Goal: Contribute content: Contribute content

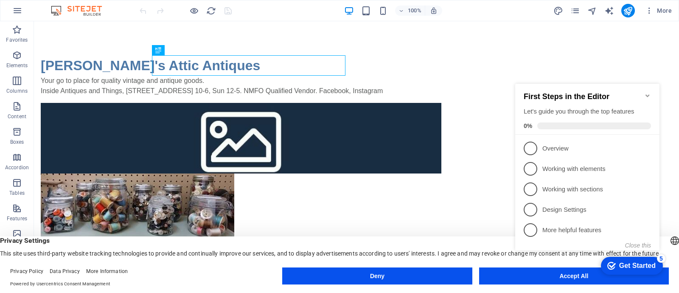
click at [647, 94] on icon "Minimize checklist" at bounding box center [648, 95] width 4 height 3
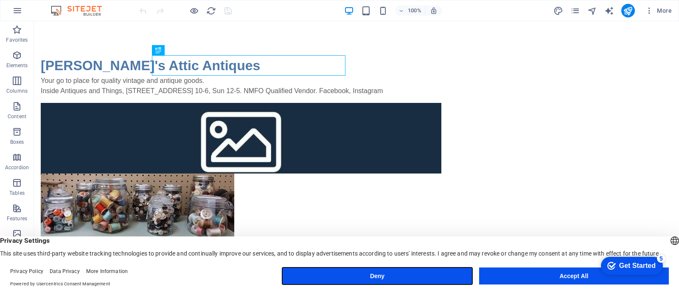
click at [407, 274] on button "Deny" at bounding box center [377, 275] width 190 height 17
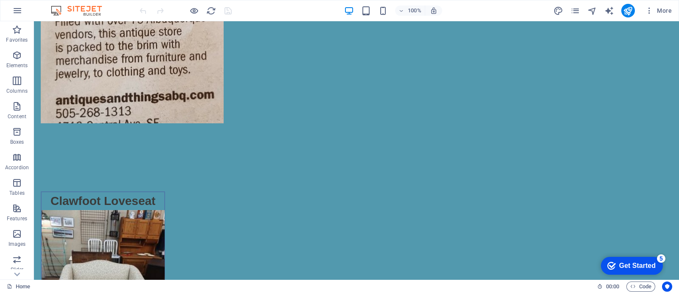
scroll to position [933, 0]
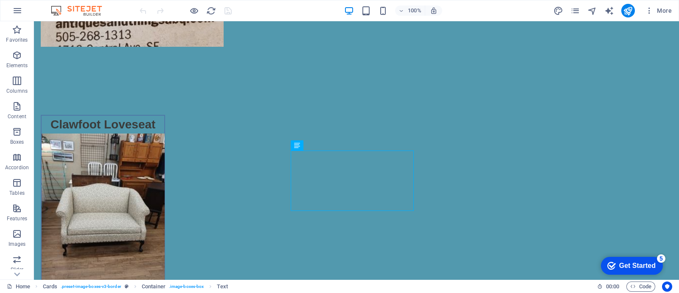
scroll to position [994, 0]
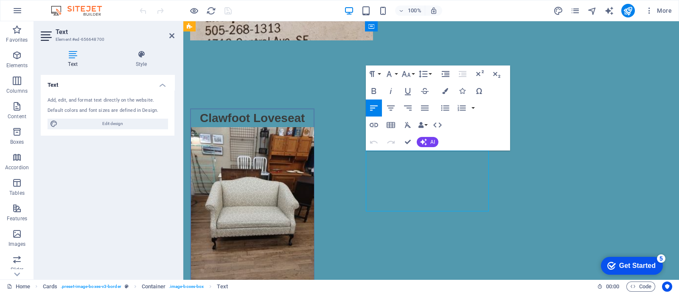
drag, startPoint x: 380, startPoint y: 204, endPoint x: 376, endPoint y: 193, distance: 11.8
click at [447, 90] on icon "button" at bounding box center [445, 91] width 6 height 6
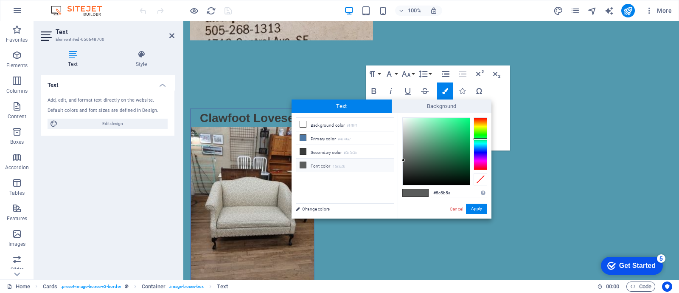
click at [481, 120] on div at bounding box center [481, 143] width 14 height 53
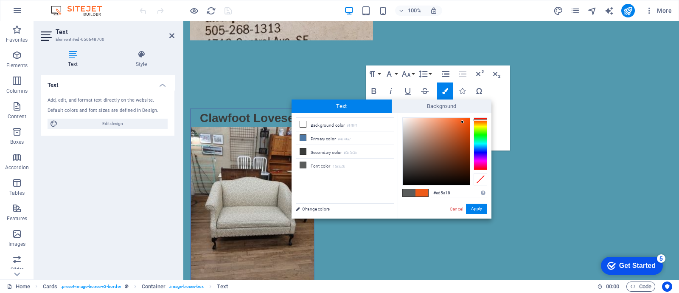
click at [463, 122] on div at bounding box center [436, 151] width 67 height 67
click at [475, 163] on div at bounding box center [481, 143] width 14 height 53
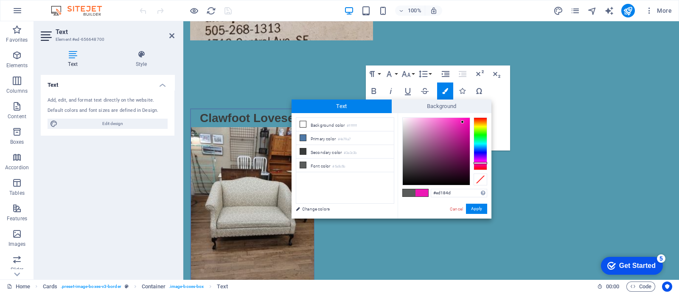
click at [481, 167] on div at bounding box center [481, 143] width 14 height 53
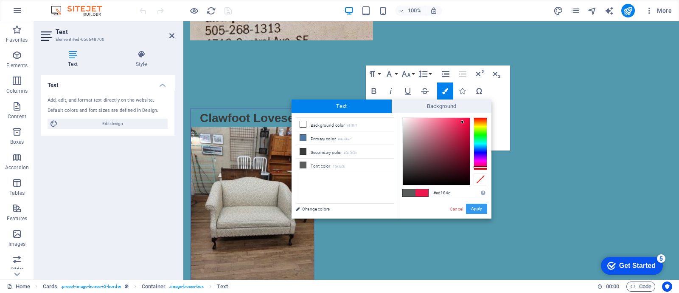
click at [477, 208] on button "Apply" at bounding box center [476, 208] width 21 height 10
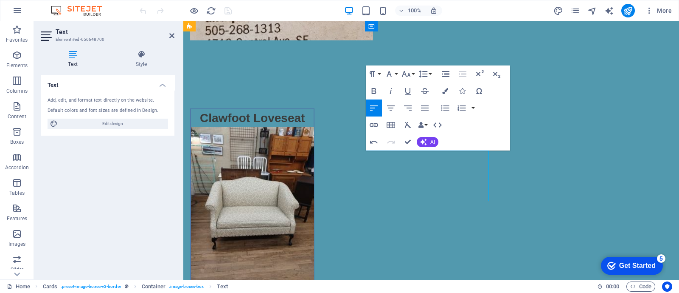
drag, startPoint x: 437, startPoint y: 196, endPoint x: 405, endPoint y: 190, distance: 33.2
drag, startPoint x: 401, startPoint y: 188, endPoint x: 426, endPoint y: 188, distance: 25.1
click at [446, 93] on icon "button" at bounding box center [445, 91] width 6 height 6
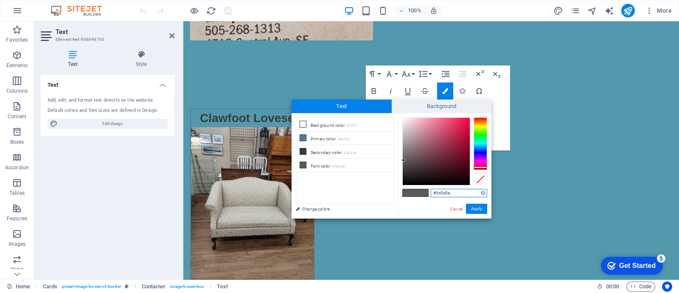
click at [478, 167] on div at bounding box center [481, 143] width 14 height 53
type input "#e80c43"
click at [466, 123] on div at bounding box center [436, 151] width 67 height 67
click at [480, 211] on button "Apply" at bounding box center [476, 208] width 21 height 10
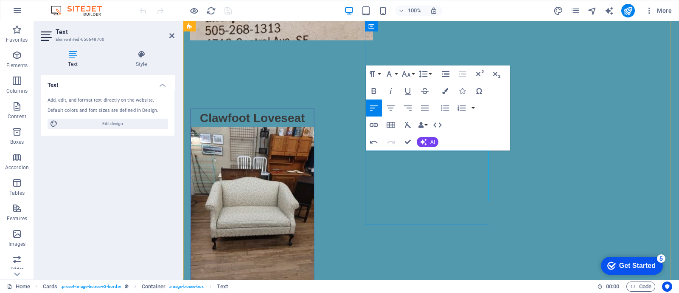
drag, startPoint x: 433, startPoint y: 187, endPoint x: 397, endPoint y: 188, distance: 36.1
click at [408, 75] on icon "button" at bounding box center [406, 74] width 9 height 6
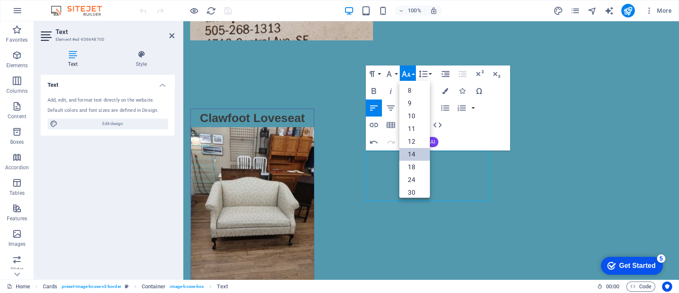
click at [413, 157] on link "14" at bounding box center [414, 154] width 31 height 13
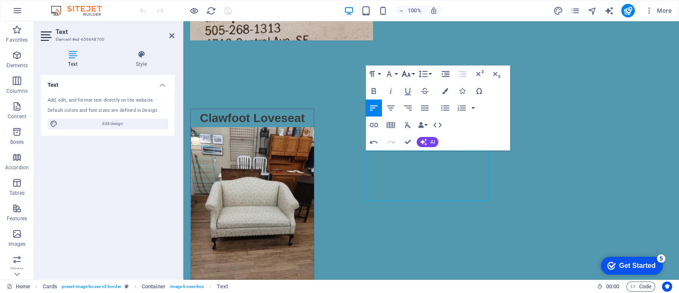
click at [413, 76] on button "Font Size" at bounding box center [408, 73] width 16 height 17
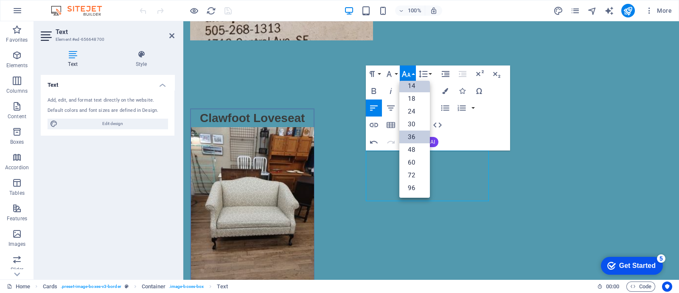
scroll to position [68, 0]
click at [409, 116] on link "24" at bounding box center [414, 111] width 31 height 13
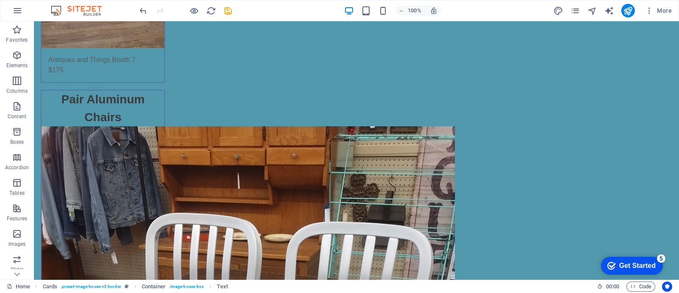
scroll to position [1249, 0]
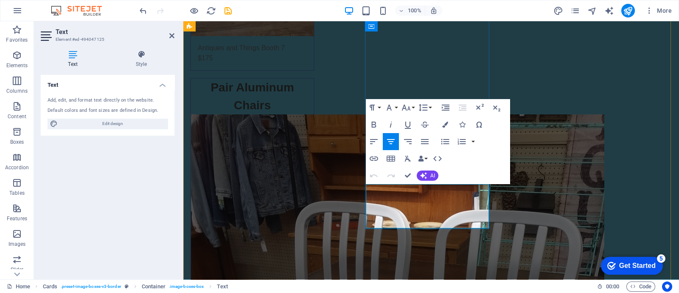
drag, startPoint x: 450, startPoint y: 201, endPoint x: 414, endPoint y: 205, distance: 35.9
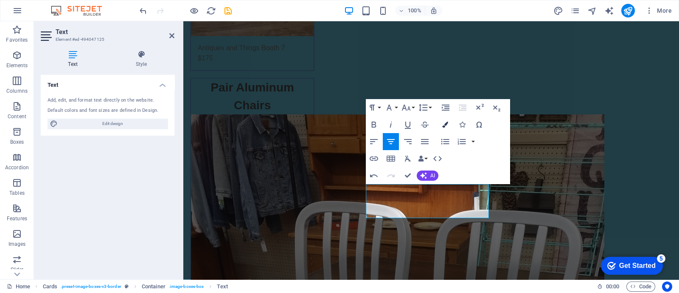
click at [444, 120] on button "Colors" at bounding box center [445, 124] width 16 height 17
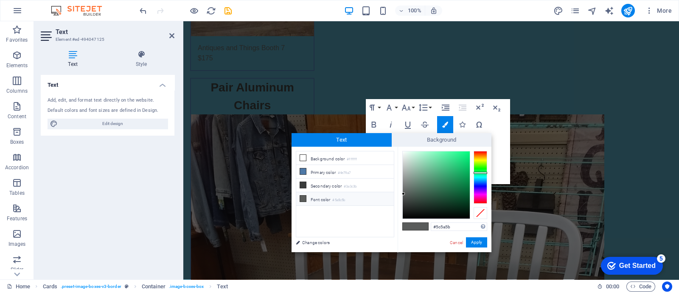
click at [484, 199] on div at bounding box center [481, 177] width 14 height 53
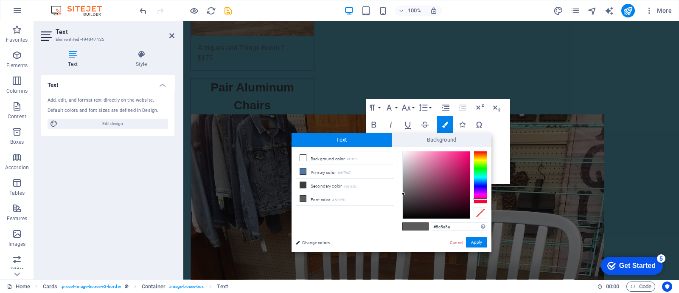
click at [479, 201] on div at bounding box center [481, 177] width 14 height 53
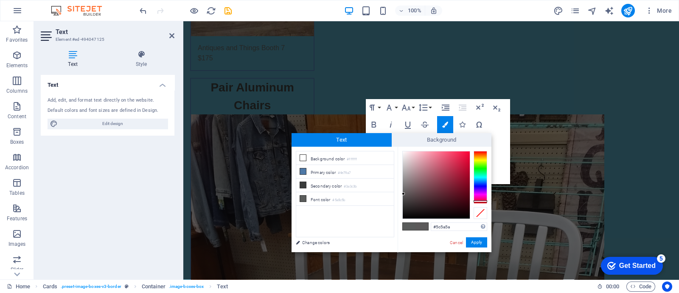
type input "#e01541"
click at [463, 159] on div at bounding box center [436, 184] width 67 height 67
click at [476, 242] on button "Apply" at bounding box center [476, 242] width 21 height 10
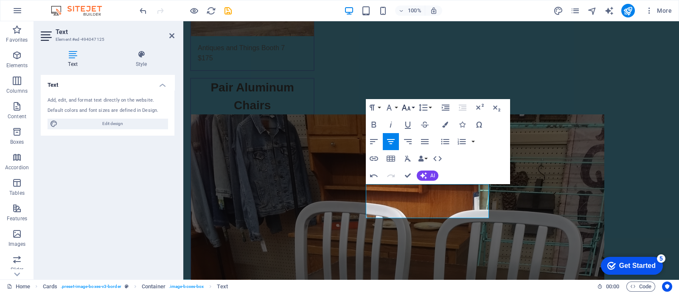
click at [413, 107] on button "Font Size" at bounding box center [408, 107] width 16 height 17
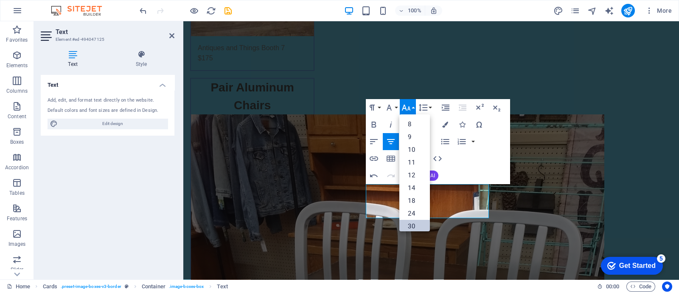
click at [419, 220] on link "30" at bounding box center [414, 225] width 31 height 13
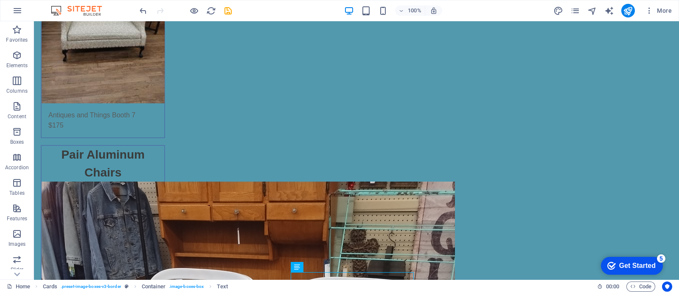
scroll to position [1121, 0]
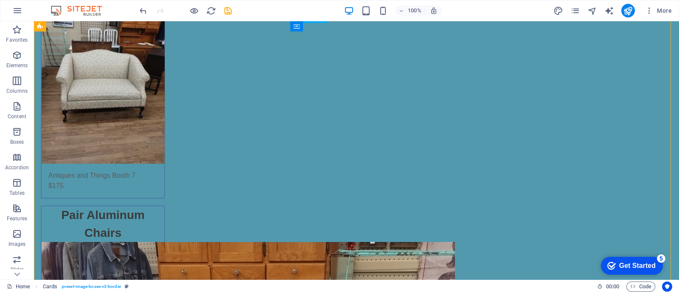
drag, startPoint x: 369, startPoint y: 64, endPoint x: 340, endPoint y: 66, distance: 29.4
drag, startPoint x: 371, startPoint y: 65, endPoint x: 332, endPoint y: 65, distance: 39.9
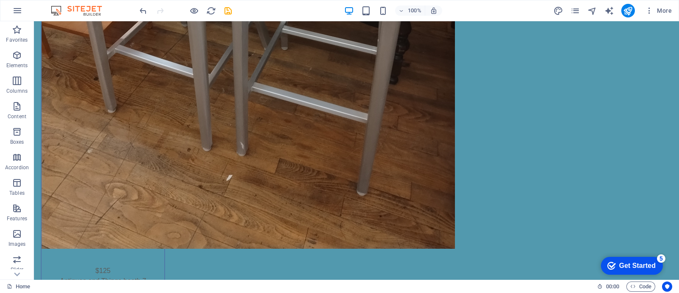
scroll to position [1786, 0]
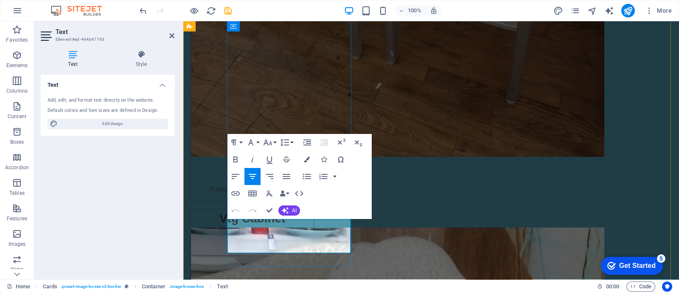
drag, startPoint x: 334, startPoint y: 242, endPoint x: 230, endPoint y: 244, distance: 103.6
drag, startPoint x: 304, startPoint y: 233, endPoint x: 278, endPoint y: 231, distance: 26.9
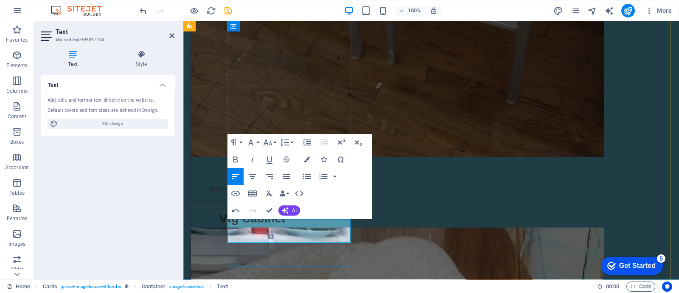
click at [273, 143] on icon "button" at bounding box center [268, 142] width 10 height 10
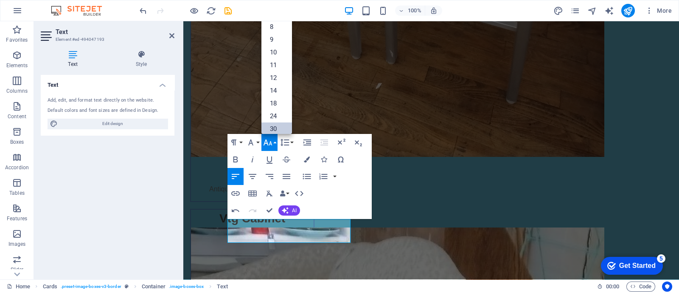
click at [282, 129] on link "30" at bounding box center [277, 128] width 31 height 13
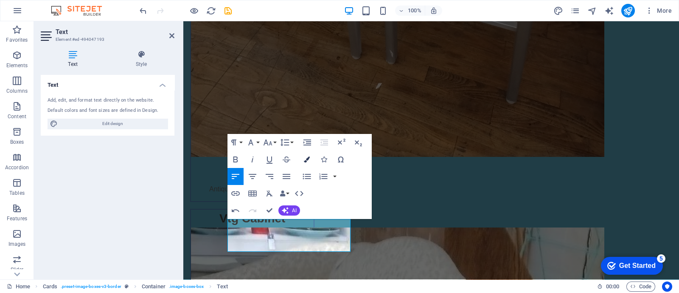
click at [306, 156] on icon "button" at bounding box center [307, 159] width 6 height 6
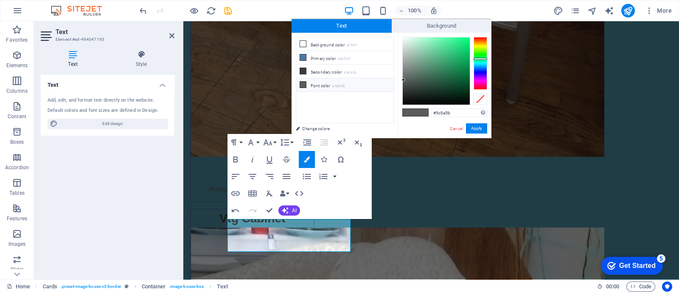
click at [478, 84] on div at bounding box center [481, 63] width 14 height 53
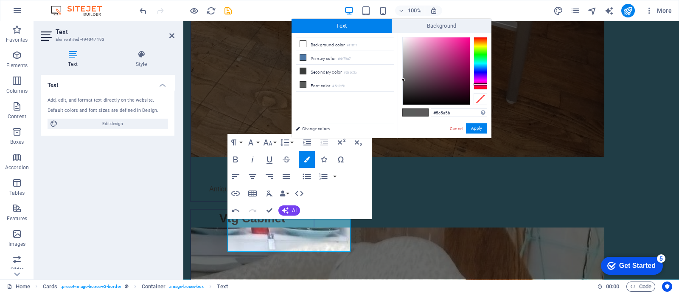
click at [484, 87] on div at bounding box center [481, 63] width 14 height 53
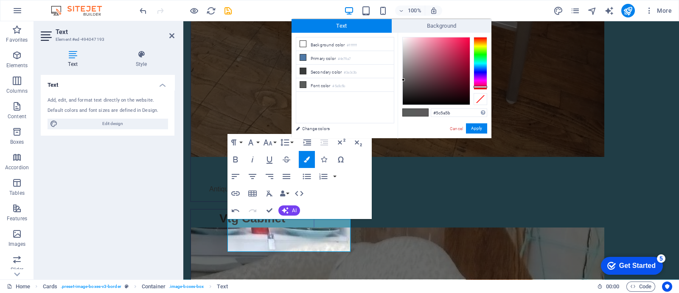
type input "#e40d48"
click at [466, 44] on div at bounding box center [436, 70] width 67 height 67
click at [477, 125] on button "Apply" at bounding box center [476, 128] width 21 height 10
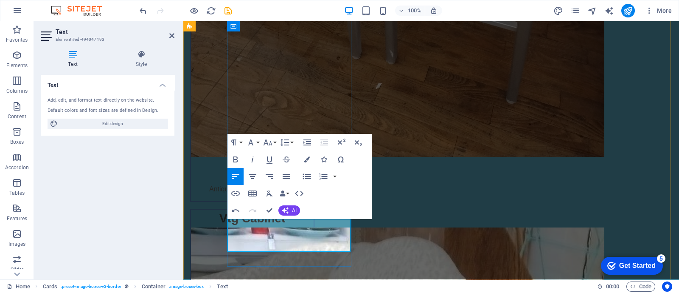
drag, startPoint x: 305, startPoint y: 238, endPoint x: 270, endPoint y: 238, distance: 35.2
click at [308, 158] on icon "button" at bounding box center [307, 159] width 6 height 6
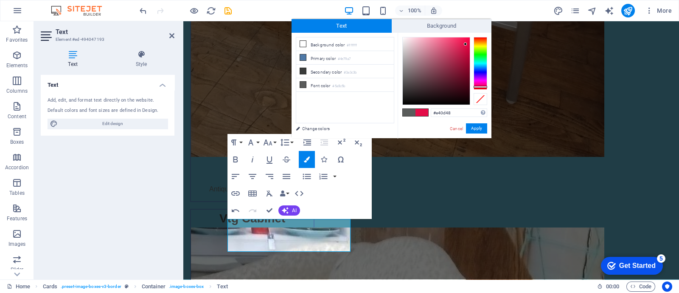
click at [420, 109] on span at bounding box center [422, 112] width 13 height 7
click at [475, 127] on button "Apply" at bounding box center [476, 128] width 21 height 10
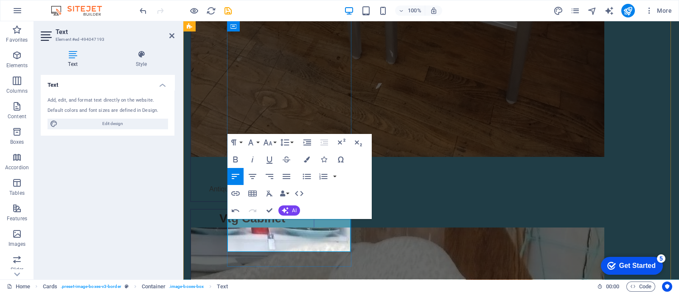
drag, startPoint x: 306, startPoint y: 239, endPoint x: 275, endPoint y: 233, distance: 31.0
click at [276, 141] on button "Font Size" at bounding box center [270, 142] width 16 height 17
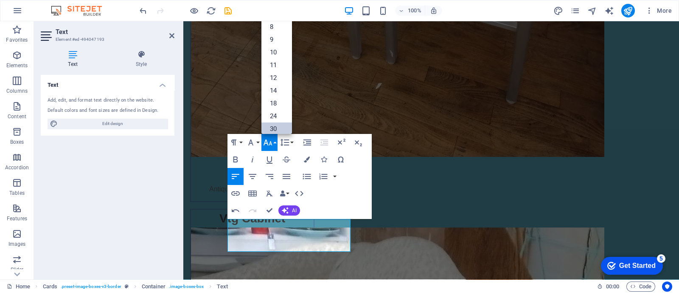
click at [278, 128] on link "30" at bounding box center [277, 128] width 31 height 13
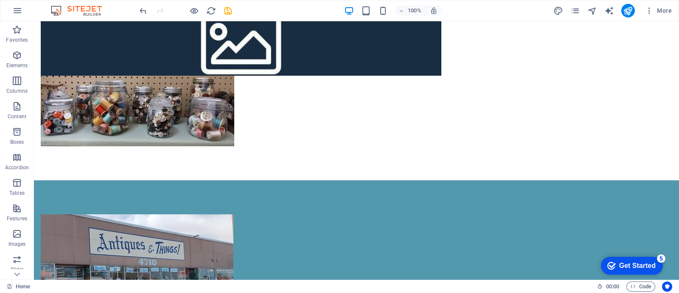
scroll to position [0, 0]
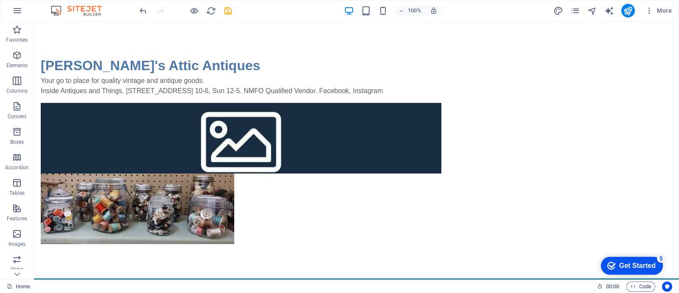
drag, startPoint x: 675, startPoint y: 260, endPoint x: 713, endPoint y: 31, distance: 232.4
click at [630, 7] on icon "publish" at bounding box center [628, 11] width 10 height 10
